Goal: Task Accomplishment & Management: Manage account settings

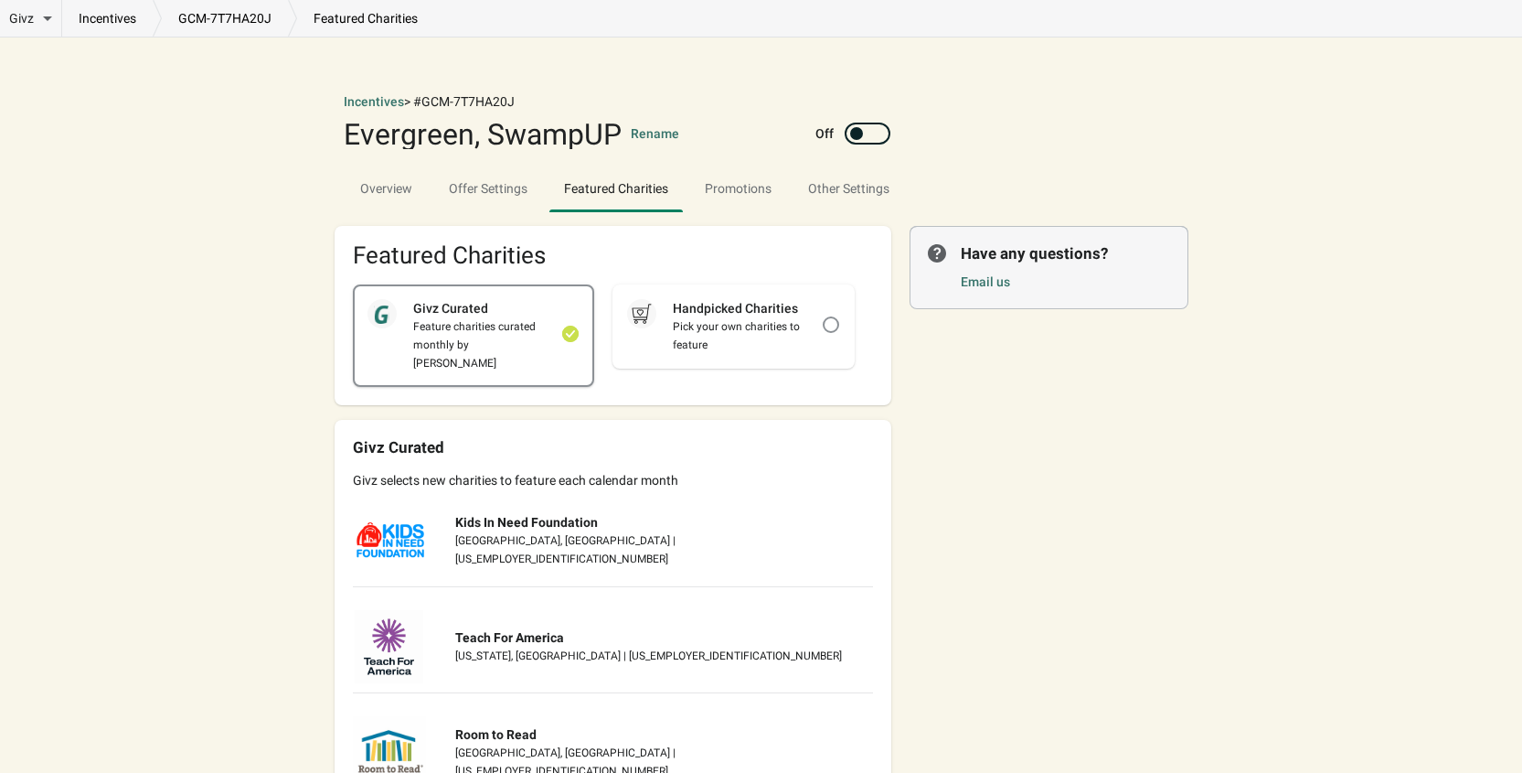
click at [475, 318] on div "Feature charities curated monthly by [PERSON_NAME]" at bounding box center [480, 344] width 166 height 55
click at [431, 317] on div "Feature charities curated monthly by [PERSON_NAME]" at bounding box center [480, 344] width 166 height 55
click at [742, 337] on div "Pick your own charities to feature" at bounding box center [740, 335] width 166 height 37
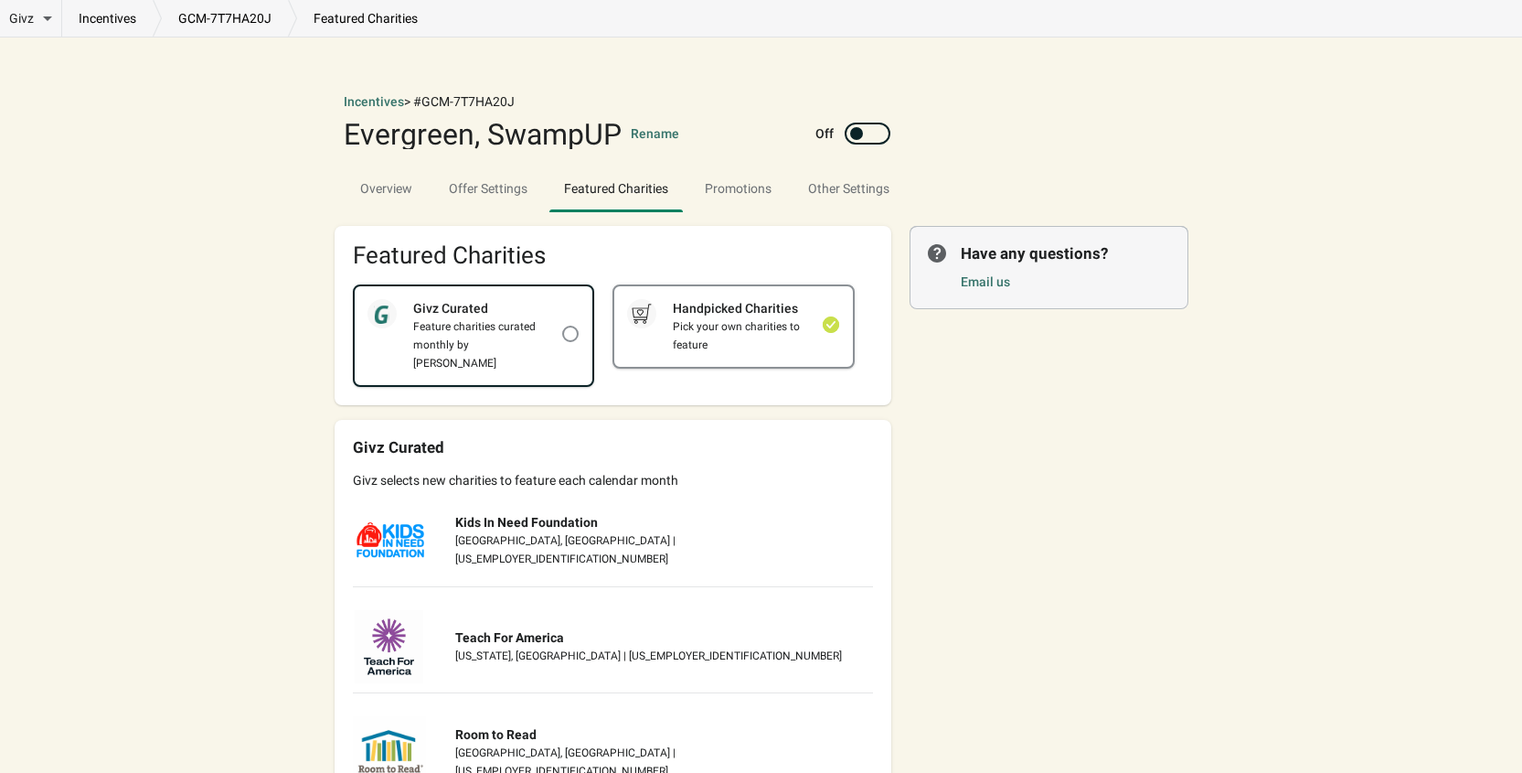
checkbox input "false"
checkbox input "true"
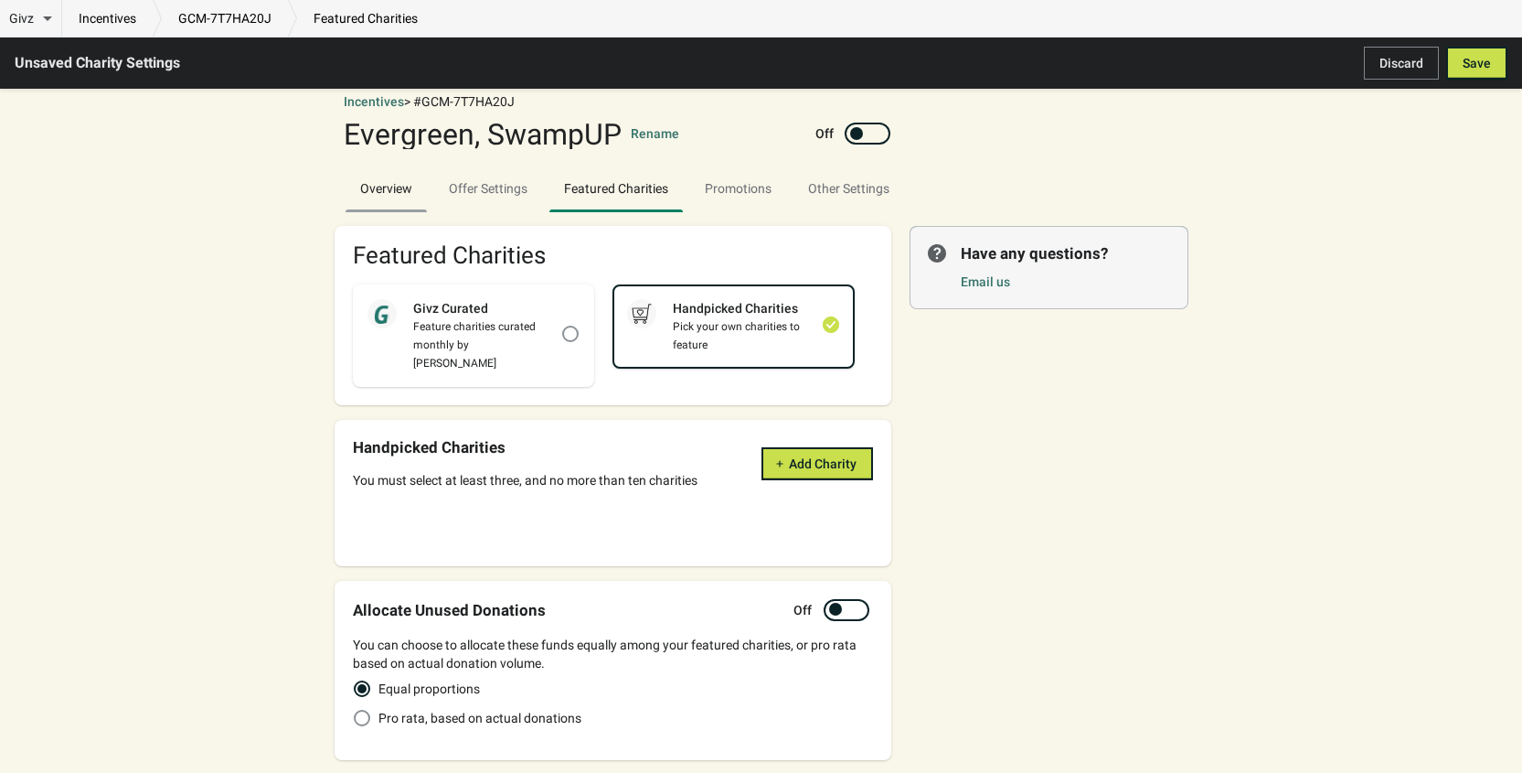
click at [392, 184] on span "Overview" at bounding box center [386, 188] width 81 height 33
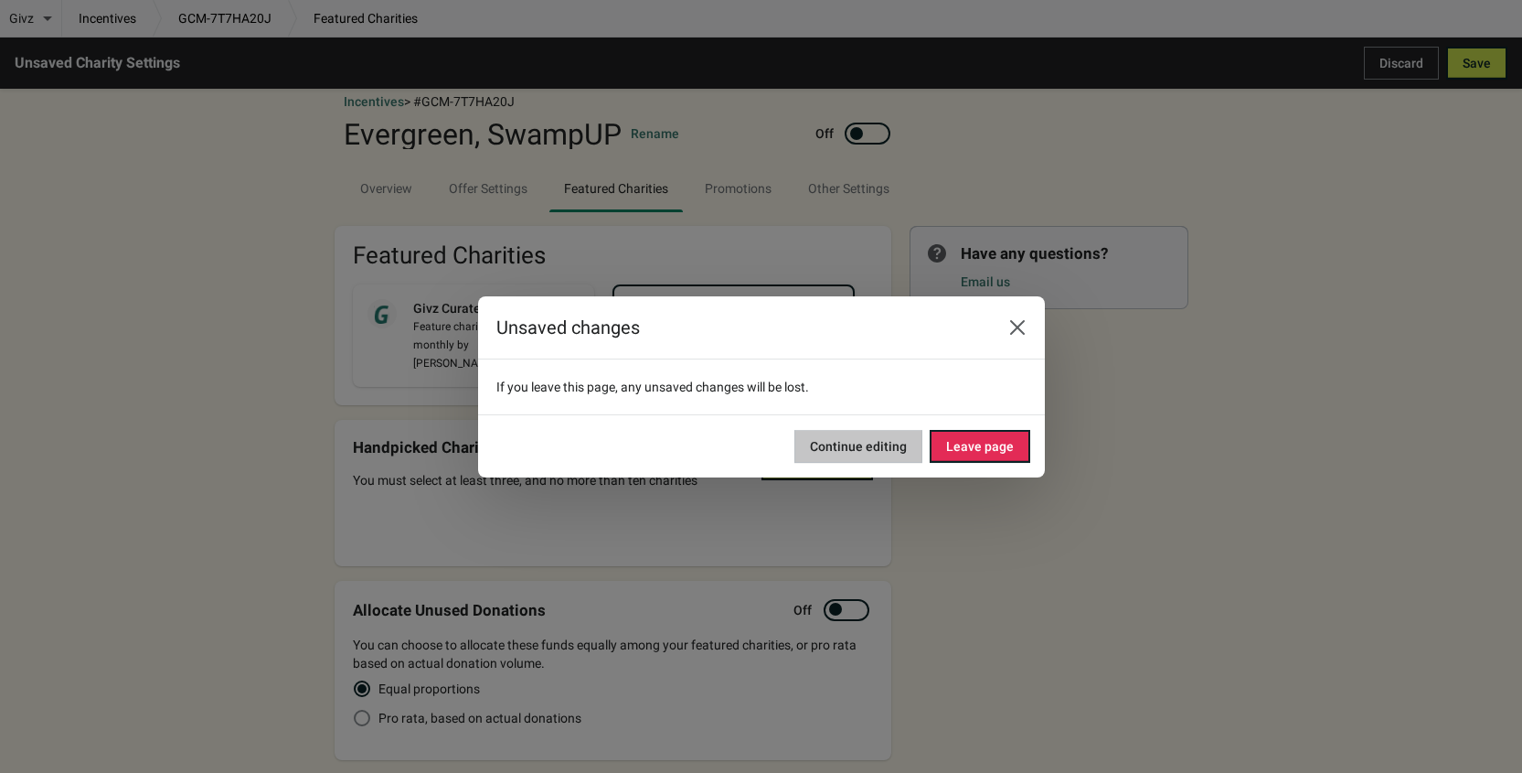
click at [829, 445] on span "Continue editing" at bounding box center [858, 446] width 97 height 15
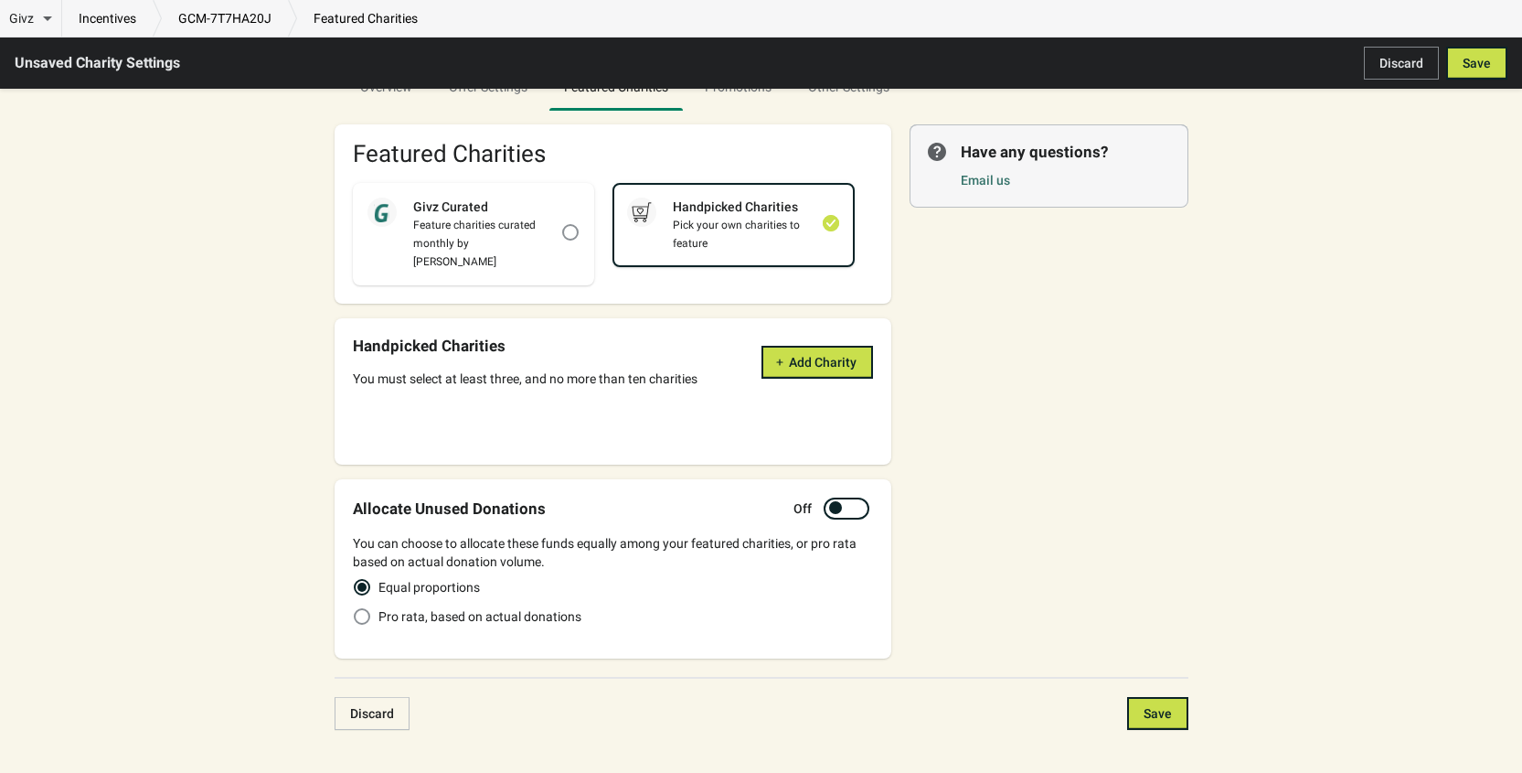
scroll to position [113, 0]
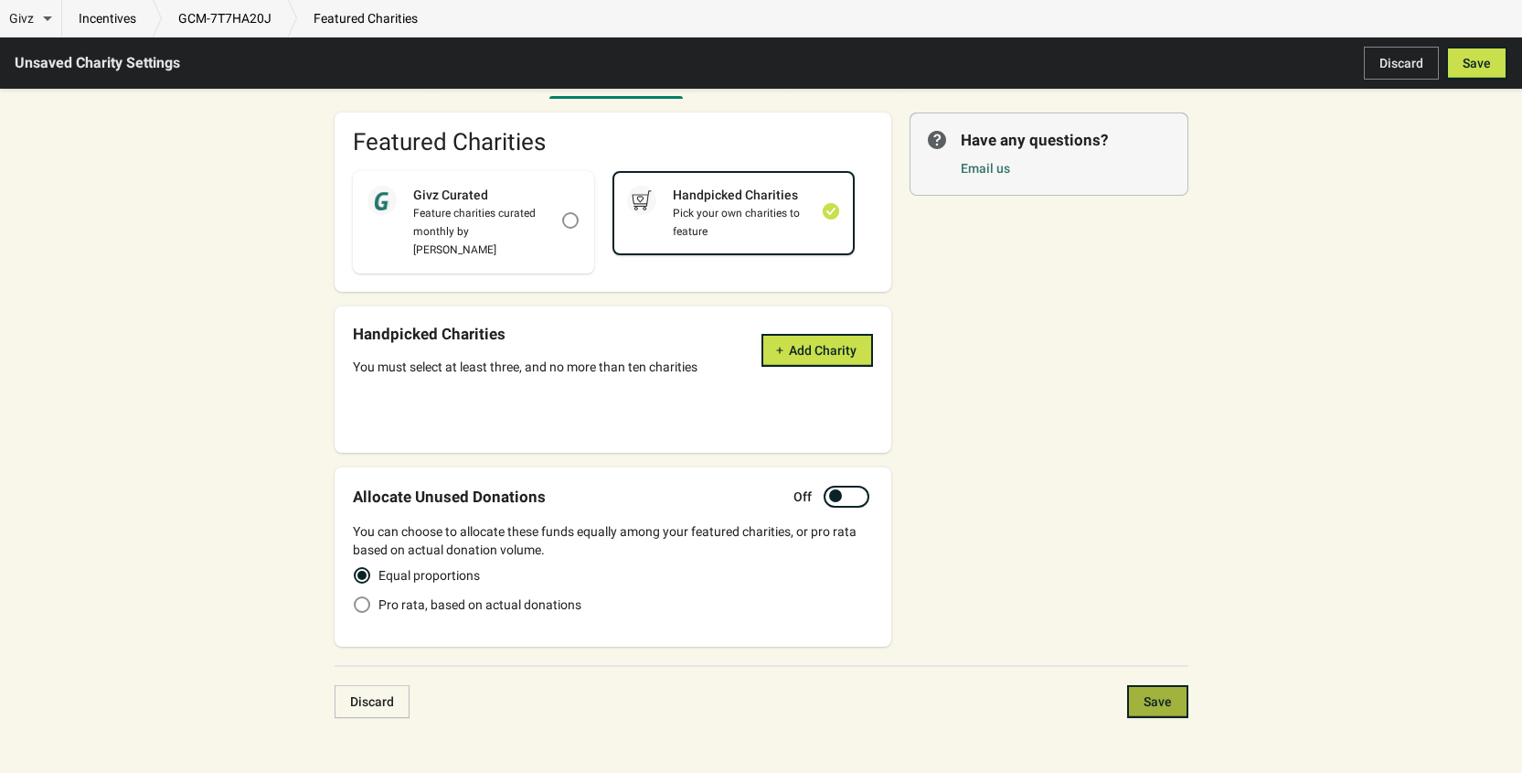
click at [1175, 685] on button "Save" at bounding box center [1157, 701] width 61 height 33
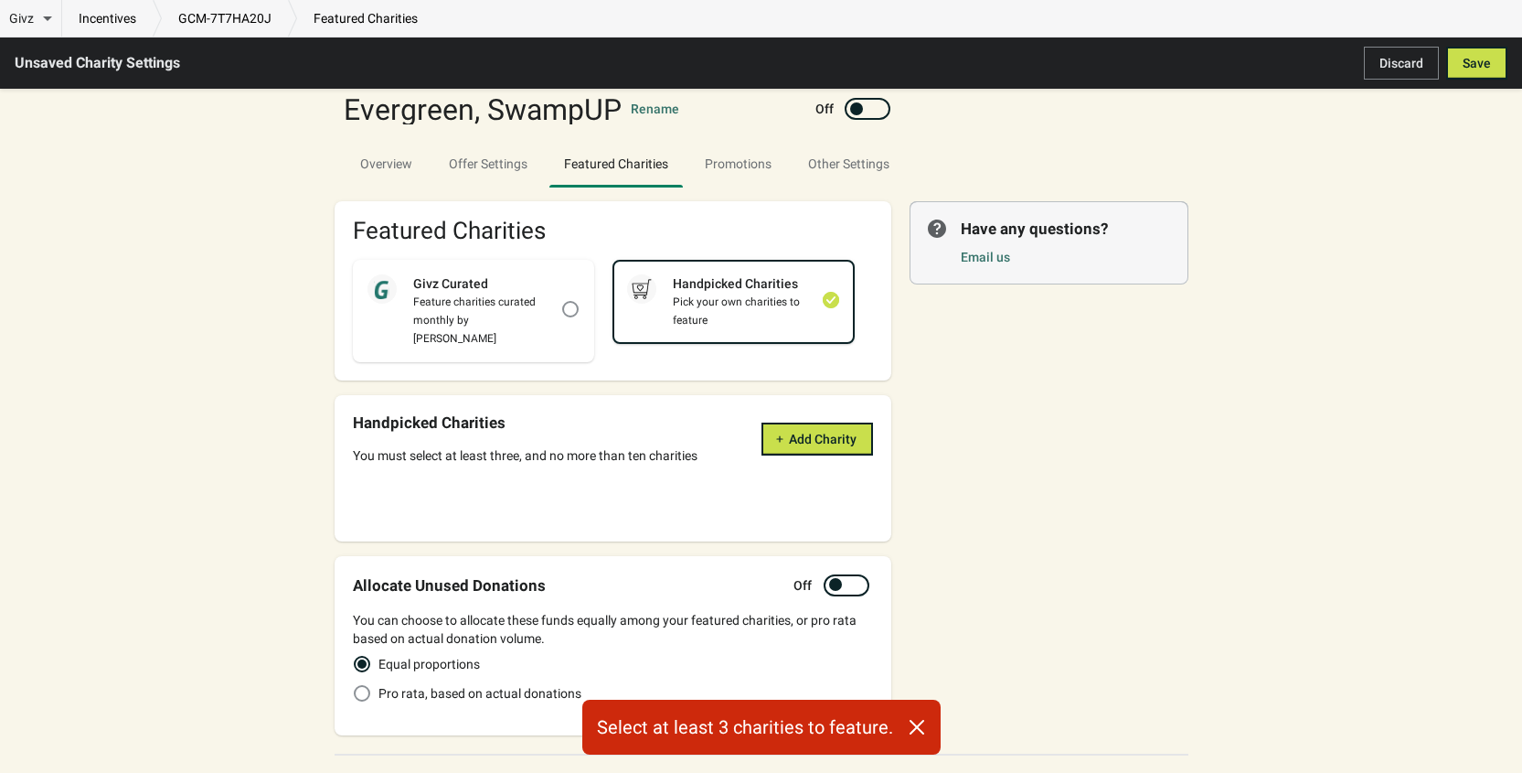
scroll to position [0, 0]
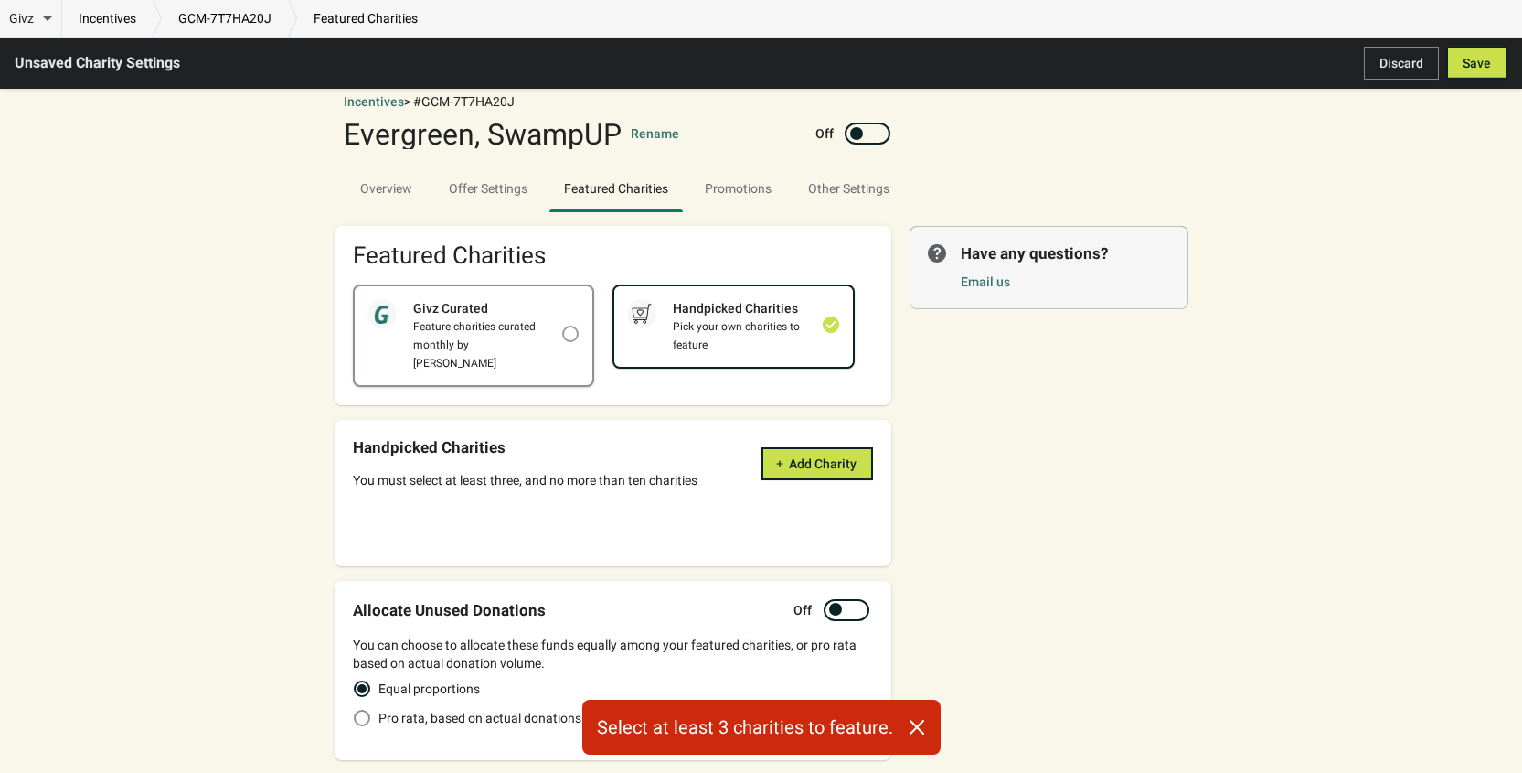
click at [563, 326] on span at bounding box center [570, 334] width 16 height 16
click at [563, 326] on input "checkbox" at bounding box center [562, 326] width 1 height 1
checkbox input "true"
checkbox input "false"
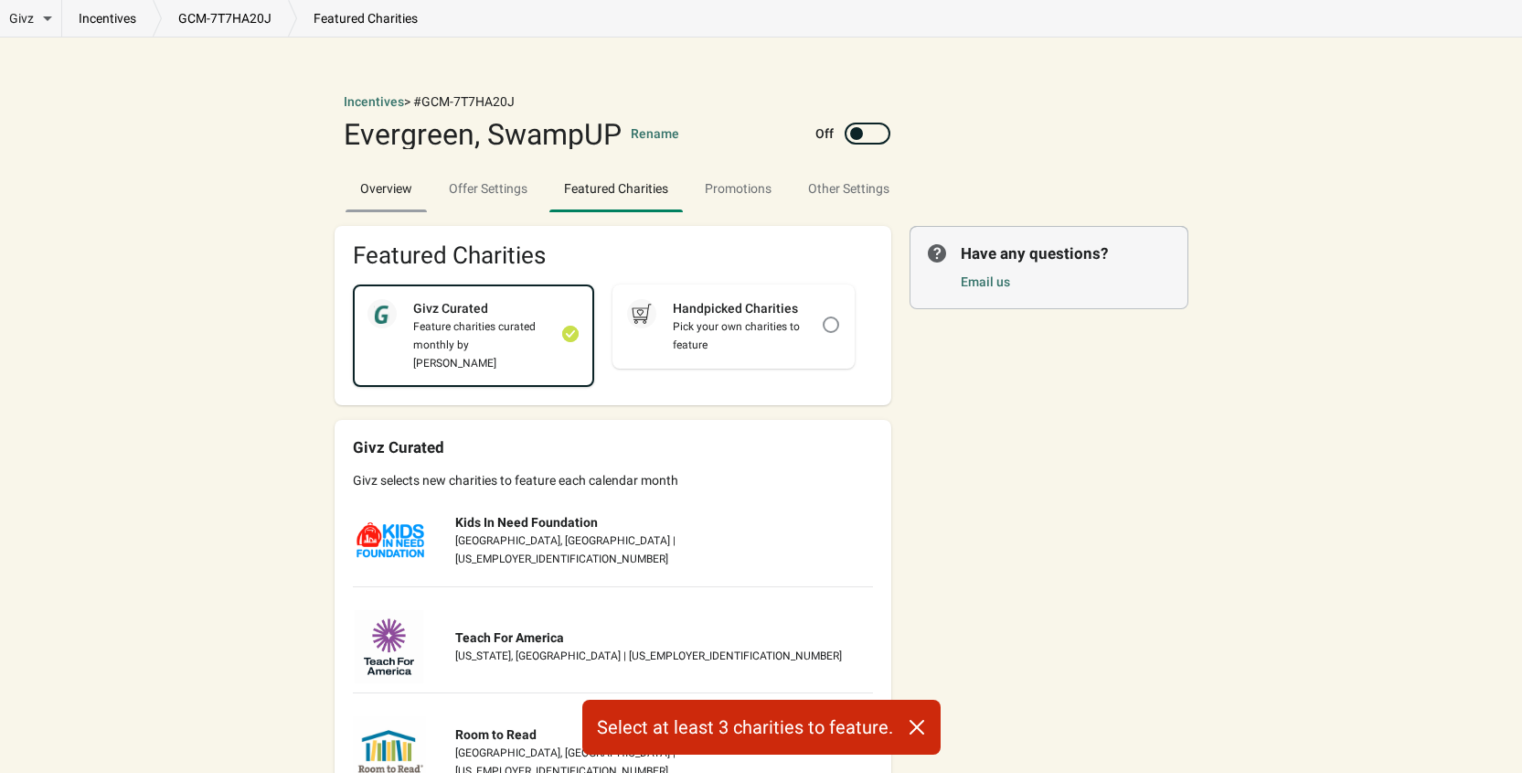
click at [377, 189] on span "Overview" at bounding box center [386, 188] width 81 height 33
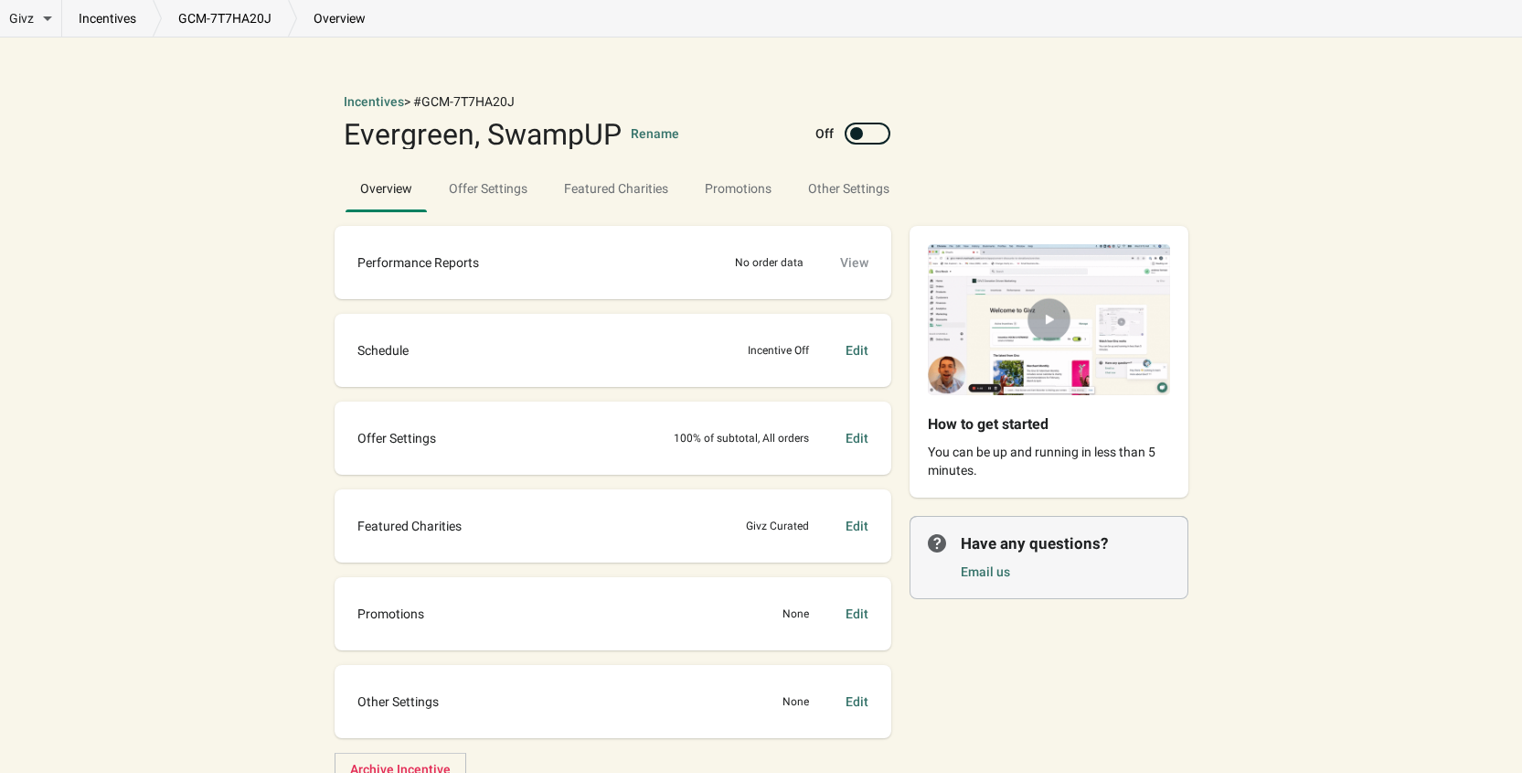
click at [859, 434] on div "Edit" at bounding box center [857, 438] width 23 height 18
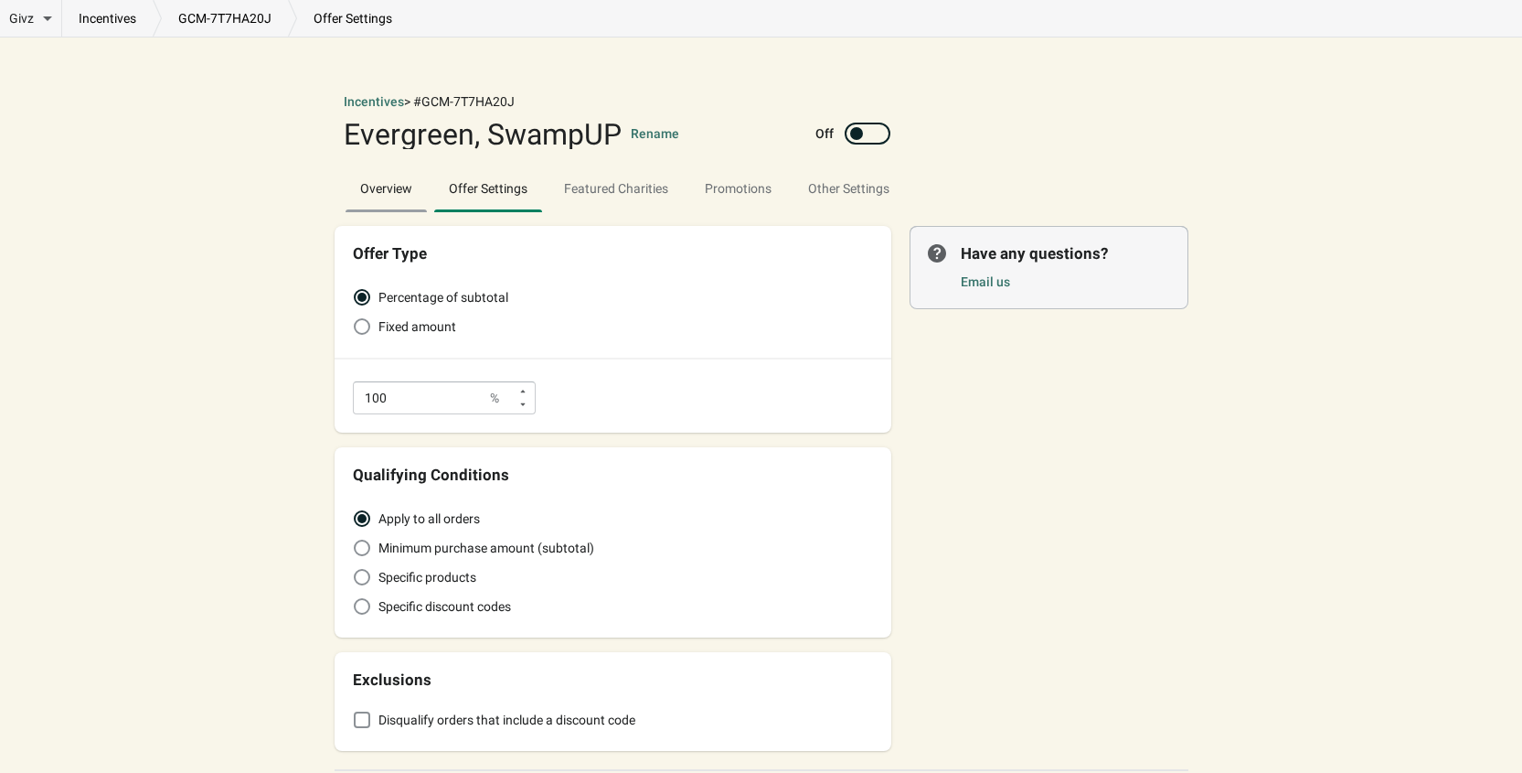
click at [374, 197] on span "Overview" at bounding box center [386, 188] width 81 height 33
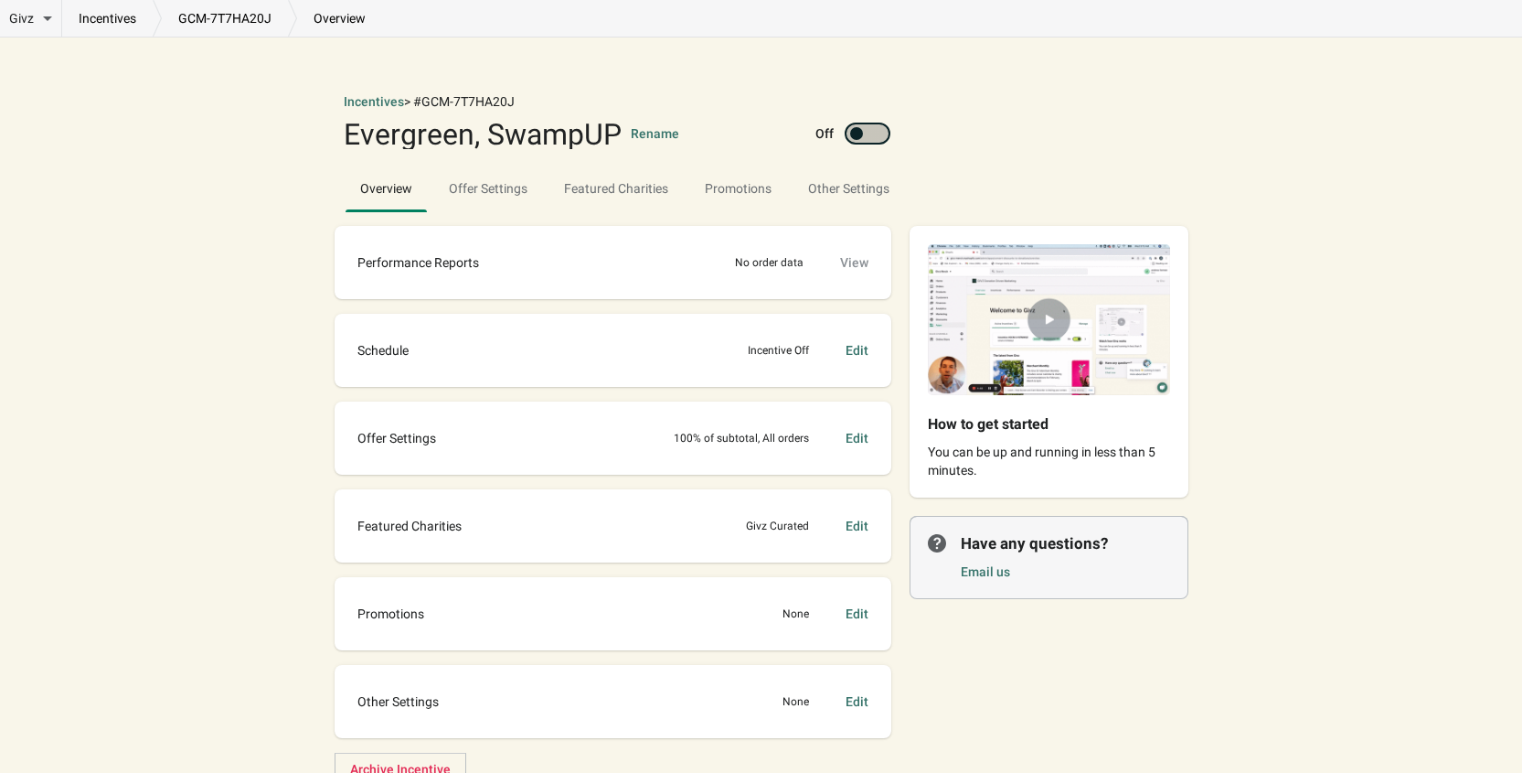
click at [867, 135] on div at bounding box center [868, 134] width 46 height 22
checkbox input "true"
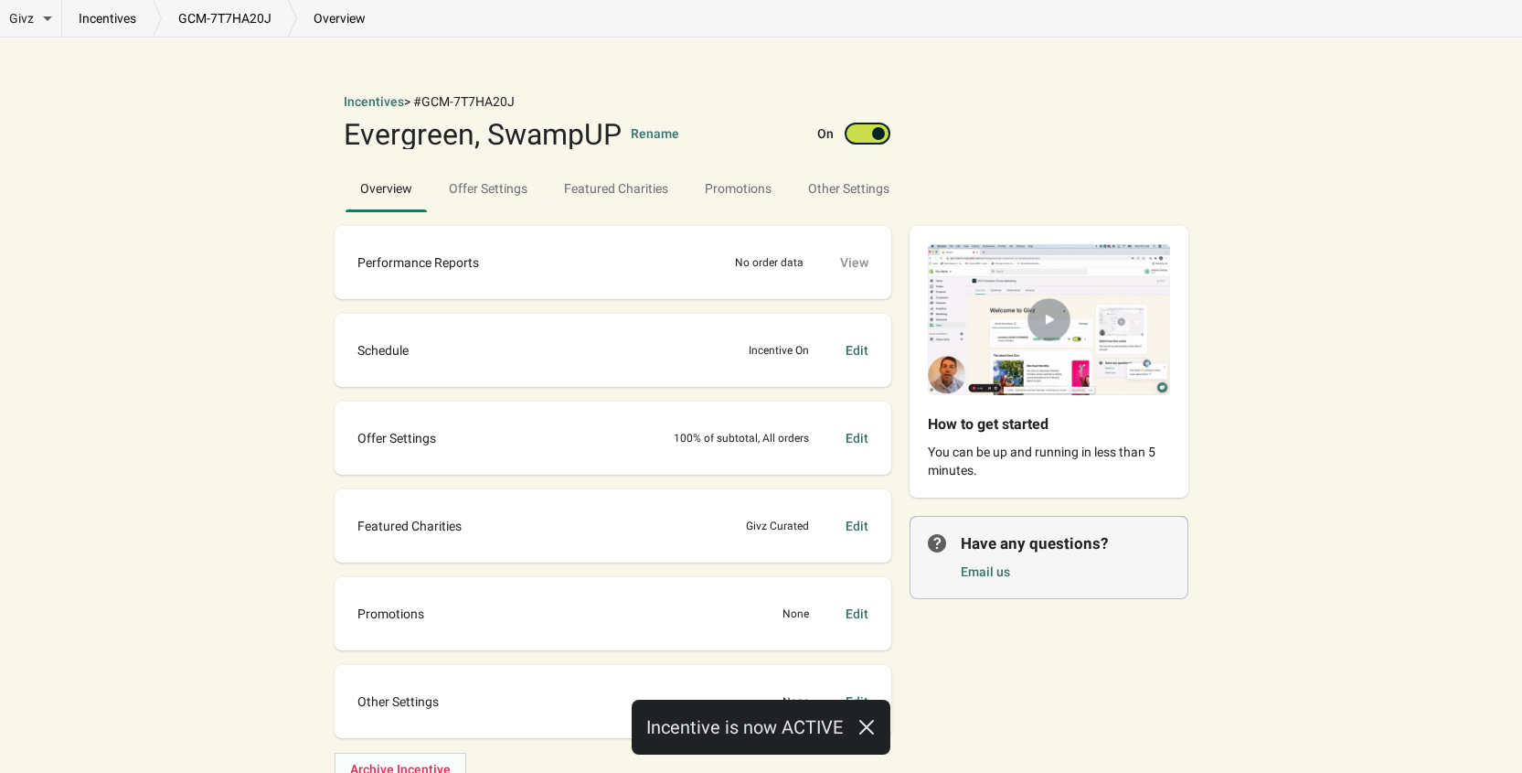
click at [1241, 151] on div "Givz Overview Incentives Performance Overview Donations Qualifying Orders Chari…" at bounding box center [761, 420] width 1522 height 840
